Goal: Navigation & Orientation: Find specific page/section

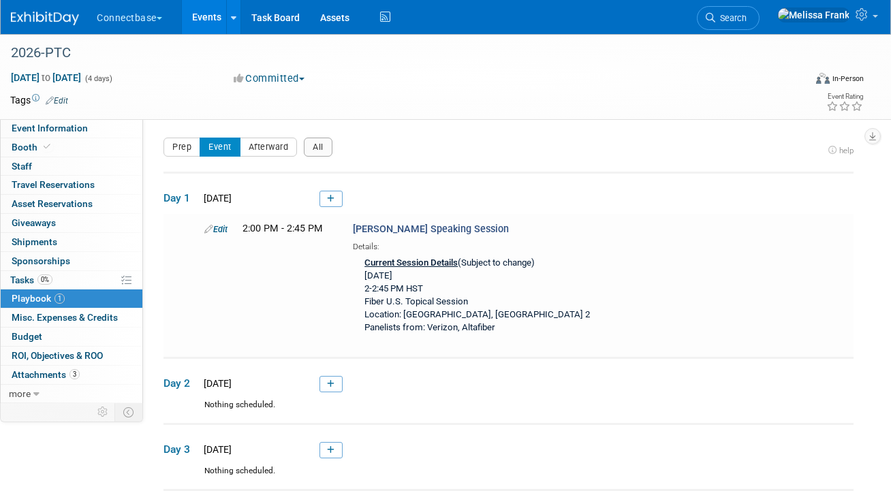
click at [212, 16] on link "Events" at bounding box center [207, 17] width 50 height 34
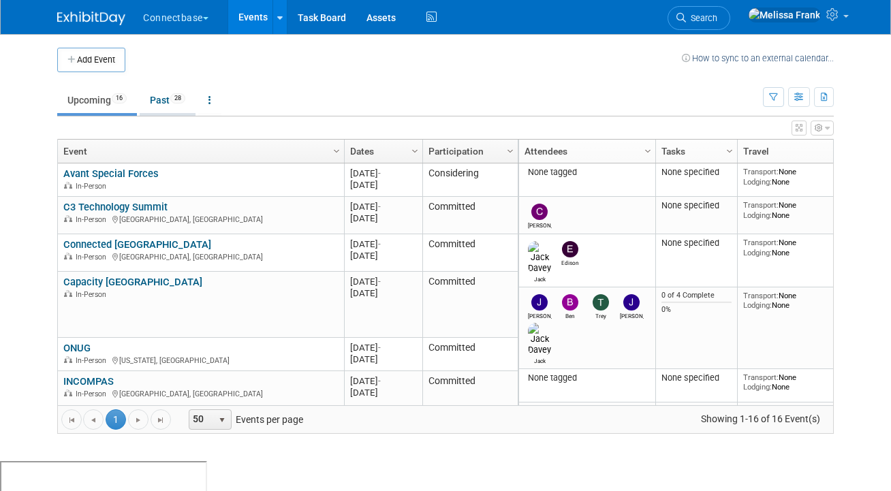
click at [161, 99] on link "Past 28" at bounding box center [168, 100] width 56 height 26
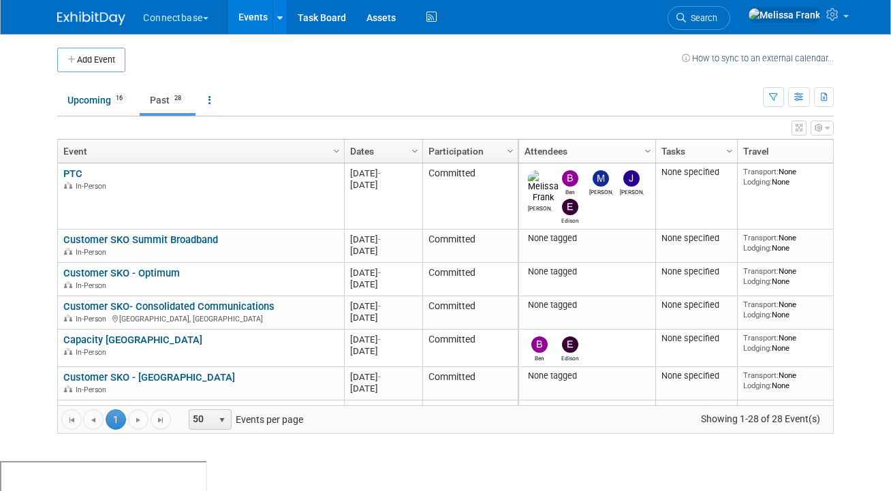
click at [377, 144] on link "Dates" at bounding box center [381, 151] width 63 height 23
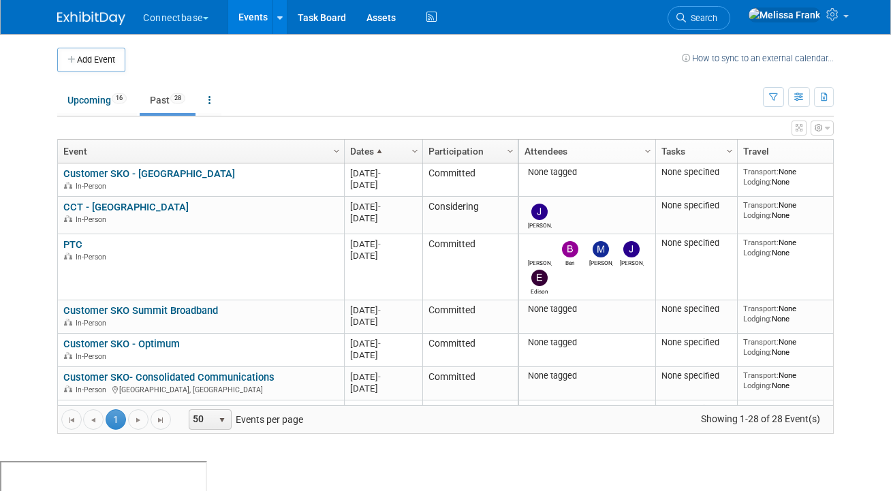
click at [377, 144] on link "Dates" at bounding box center [381, 151] width 63 height 23
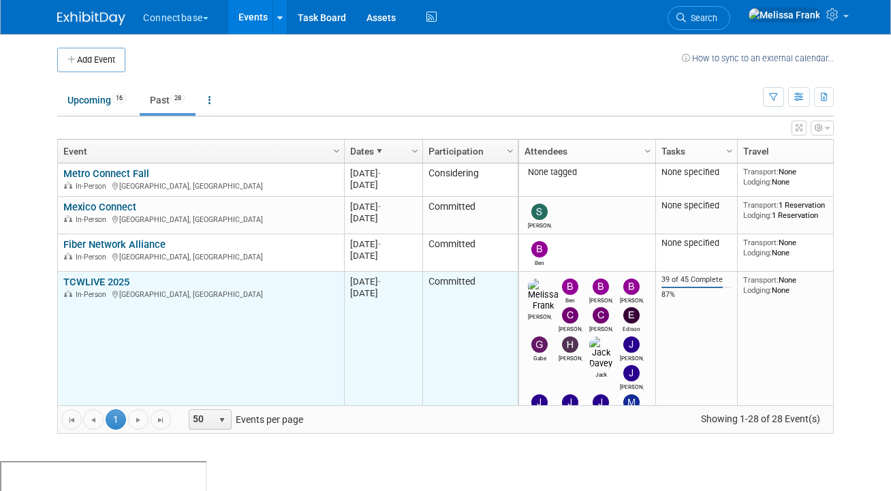
click at [82, 282] on link "TCWLIVE 2025" at bounding box center [96, 282] width 66 height 12
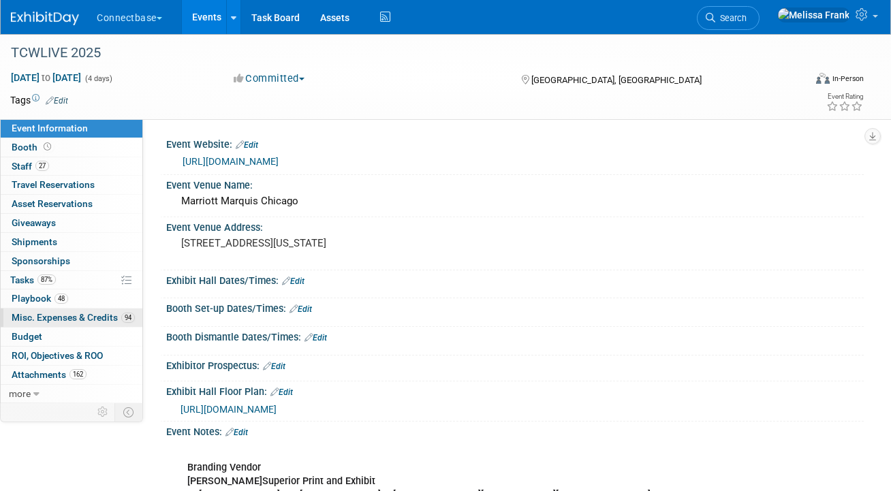
click at [65, 321] on span "Misc. Expenses & Credits 94" at bounding box center [73, 317] width 123 height 11
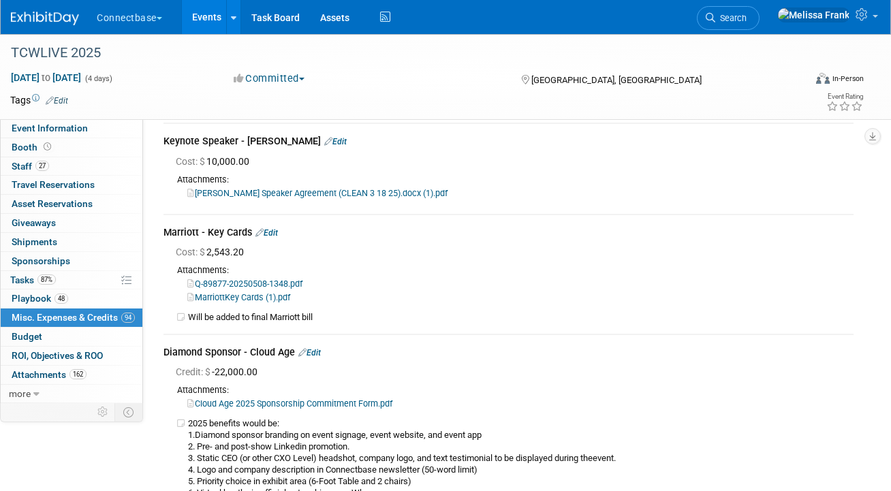
scroll to position [154, 0]
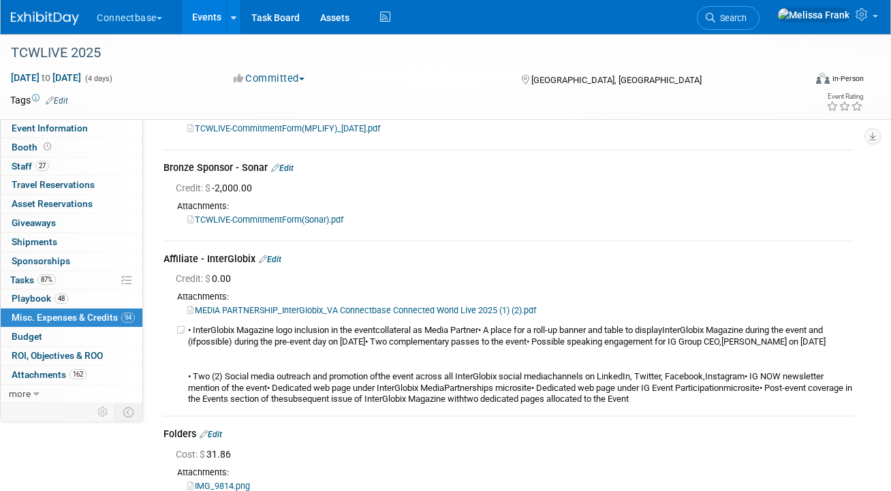
scroll to position [14708, 0]
